Goal: Information Seeking & Learning: Find specific page/section

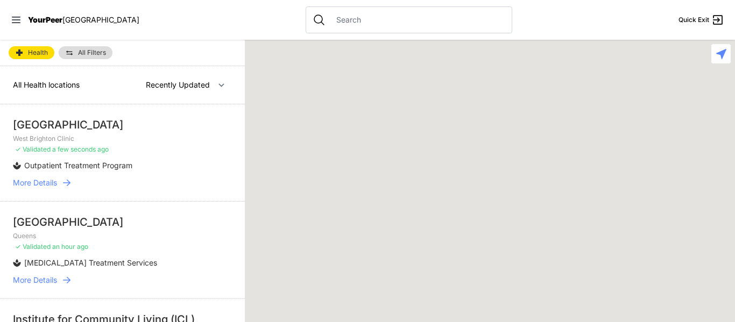
click at [62, 182] on icon at bounding box center [66, 182] width 11 height 11
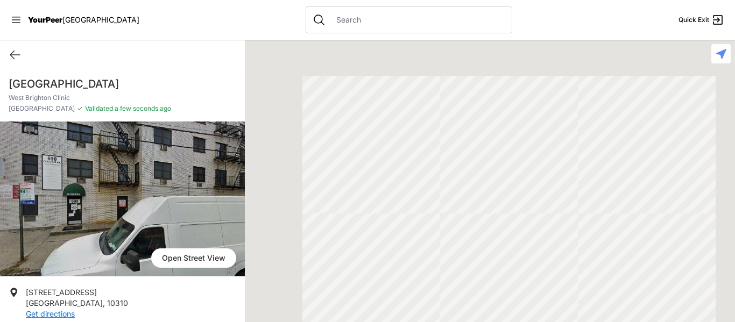
scroll to position [154, 0]
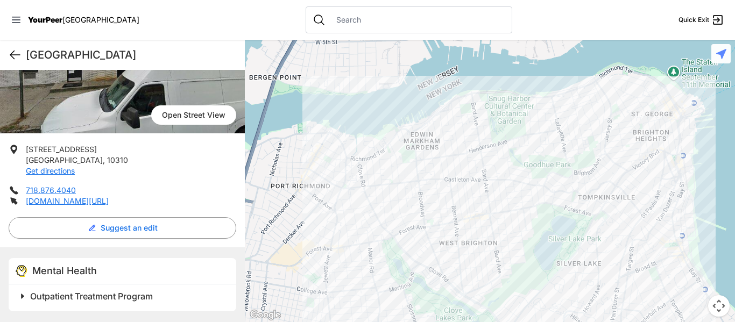
click at [10, 55] on icon at bounding box center [15, 55] width 10 height 8
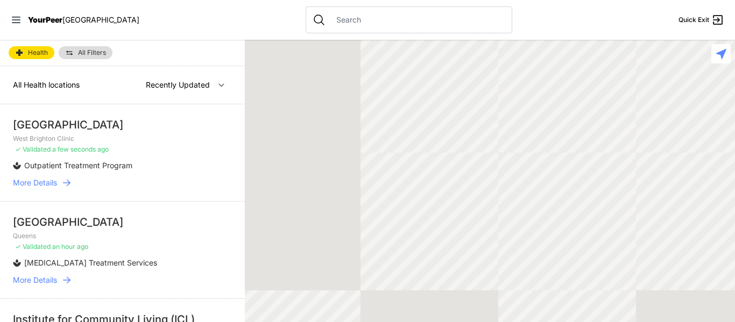
select select "nearby"
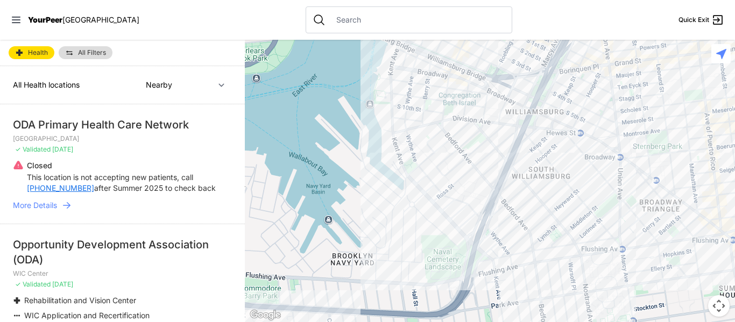
click at [58, 202] on link "More Details" at bounding box center [122, 205] width 219 height 11
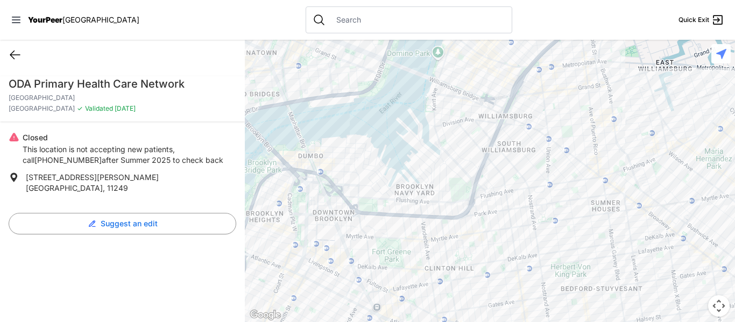
click at [11, 58] on icon at bounding box center [15, 54] width 13 height 13
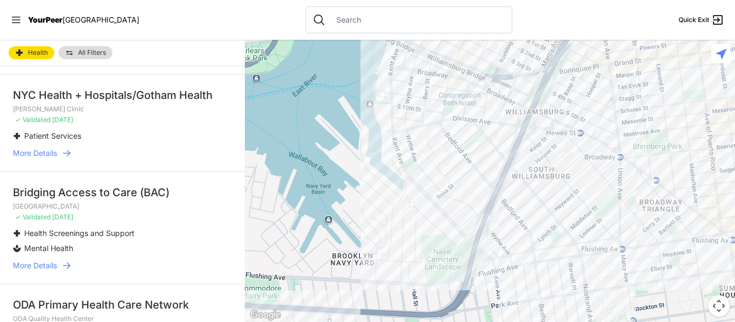
scroll to position [376, 0]
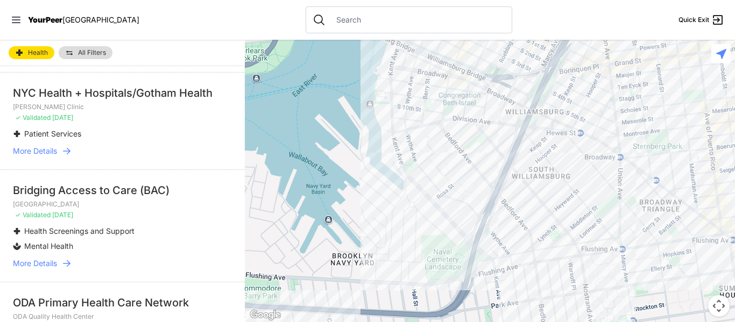
click at [53, 265] on span "More Details" at bounding box center [35, 263] width 44 height 11
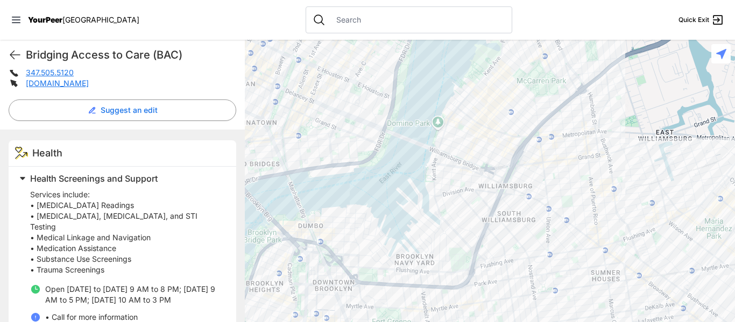
scroll to position [262, 0]
drag, startPoint x: 37, startPoint y: 205, endPoint x: 3, endPoint y: 198, distance: 34.0
click at [3, 198] on div "Health Health Screenings and Support Services include: • [MEDICAL_DATA] Reading…" at bounding box center [122, 277] width 245 height 296
click at [34, 205] on p "Services include: • [MEDICAL_DATA] Readings • [MEDICAL_DATA], [MEDICAL_DATA], a…" at bounding box center [126, 231] width 193 height 86
drag, startPoint x: 34, startPoint y: 205, endPoint x: 19, endPoint y: 204, distance: 14.6
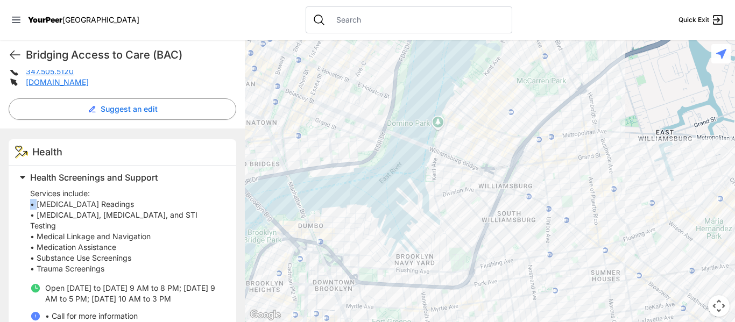
click at [19, 204] on div "Health Screenings and Support Services include: • [MEDICAL_DATA] Readings • [ME…" at bounding box center [119, 256] width 208 height 173
